Goal: Check status: Check status

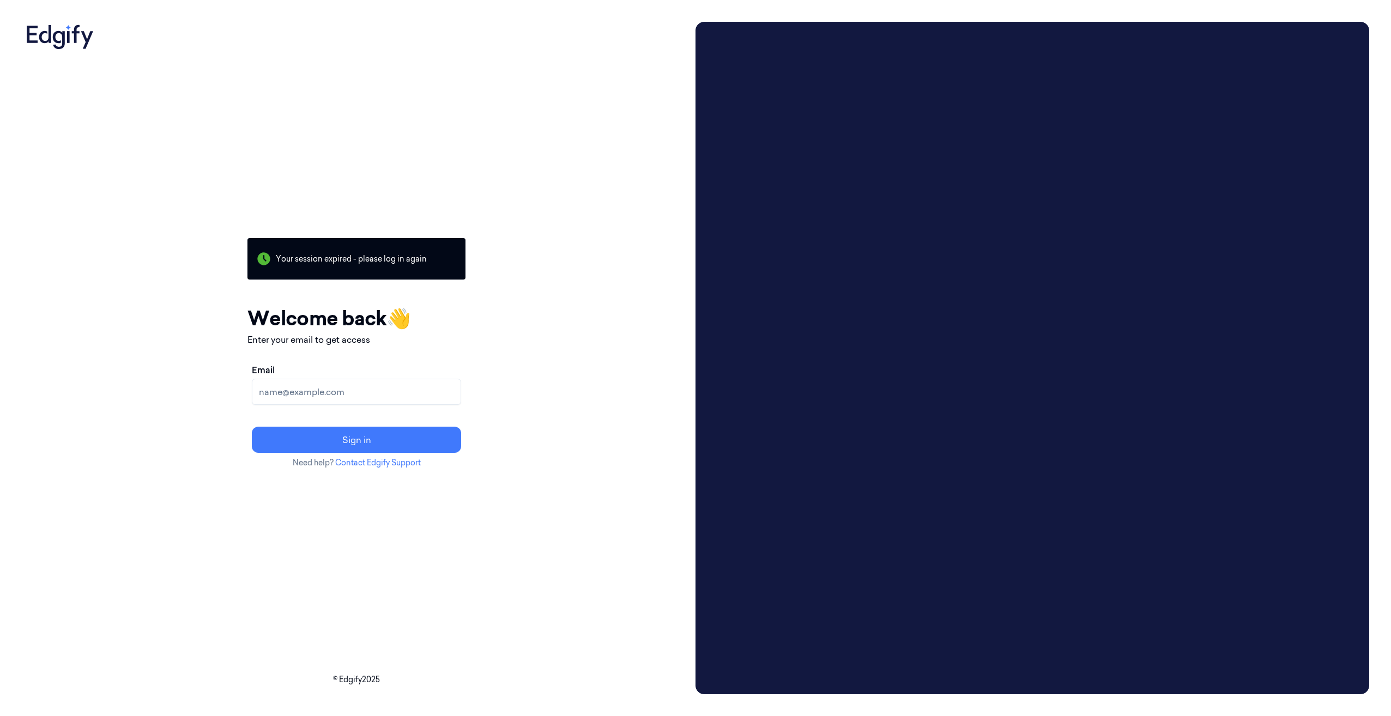
click at [367, 396] on input "Email" at bounding box center [356, 392] width 209 height 26
type input "[EMAIL_ADDRESS][PERSON_NAME][DOMAIN_NAME]"
click at [368, 438] on button "Sign in" at bounding box center [356, 440] width 209 height 26
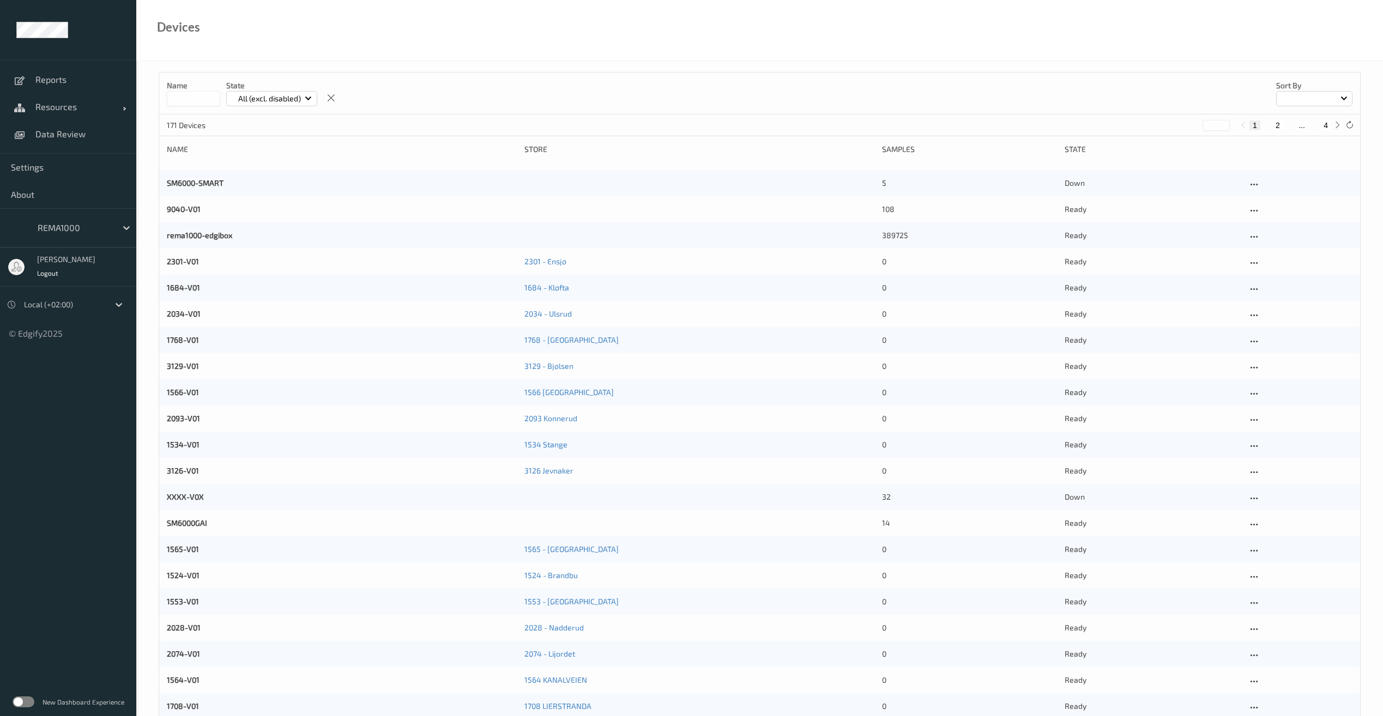
click at [201, 100] on input at bounding box center [193, 98] width 53 height 15
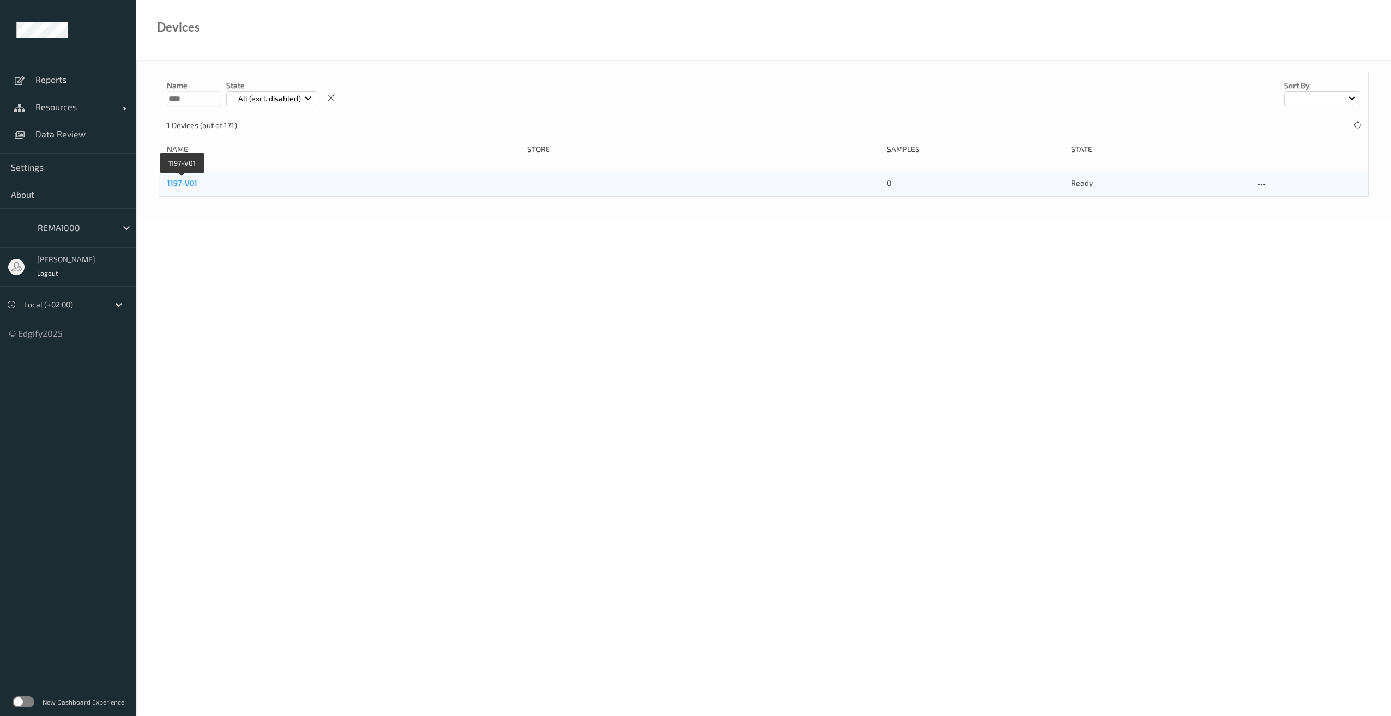
type input "****"
click at [179, 180] on link "1197-V01" at bounding box center [182, 182] width 31 height 9
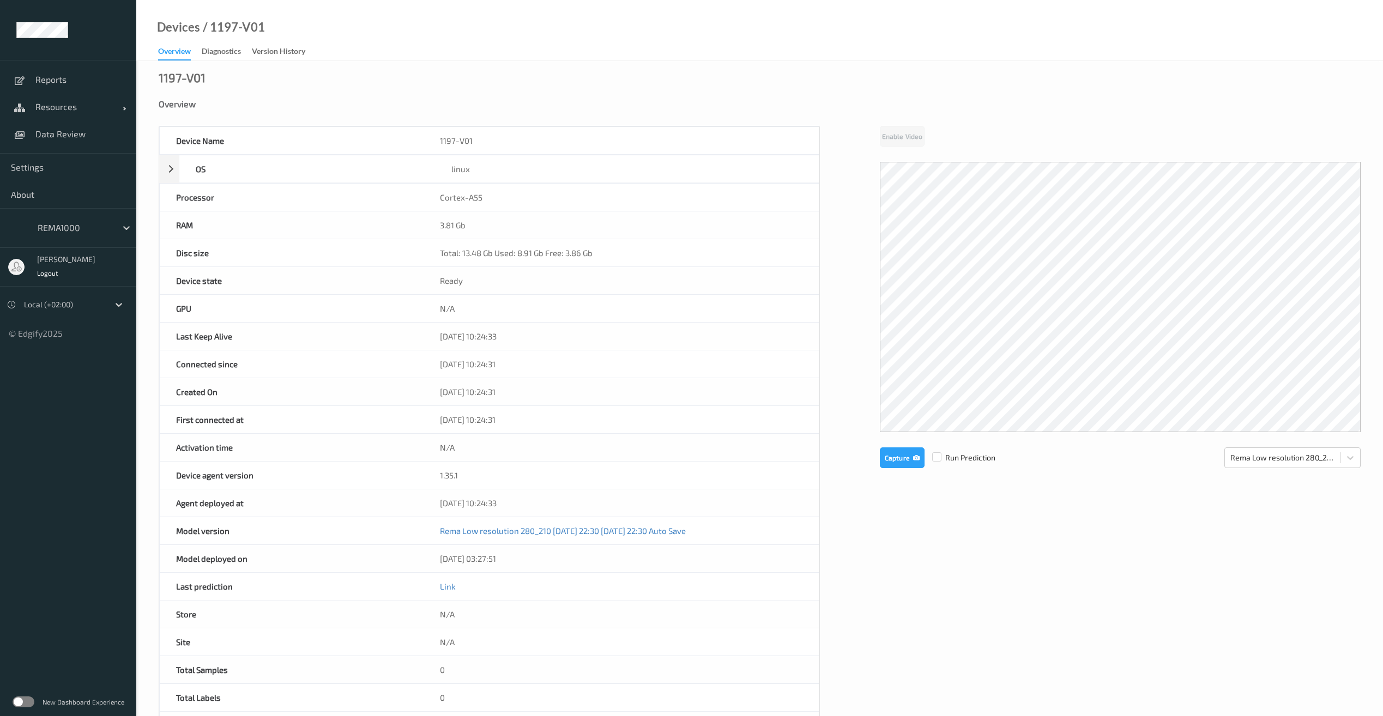
click at [962, 118] on div "Overview" at bounding box center [760, 112] width 1202 height 27
click at [890, 456] on button "Capture" at bounding box center [902, 458] width 45 height 21
click at [895, 552] on button "Capture" at bounding box center [902, 548] width 45 height 21
